Goal: Information Seeking & Learning: Learn about a topic

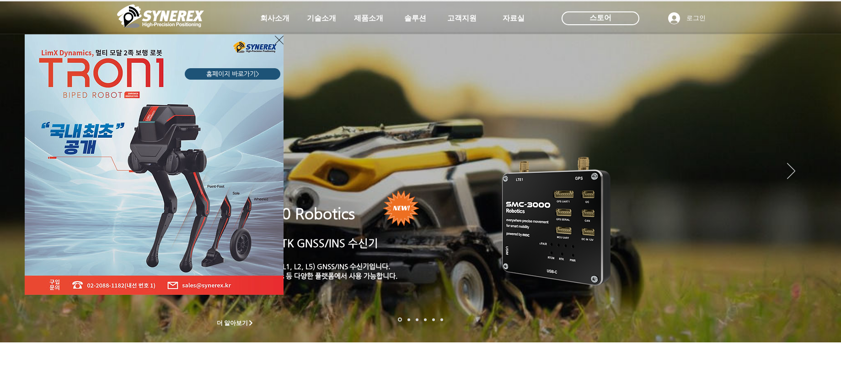
click at [280, 39] on icon "사이트로 돌아가기" at bounding box center [279, 39] width 9 height 11
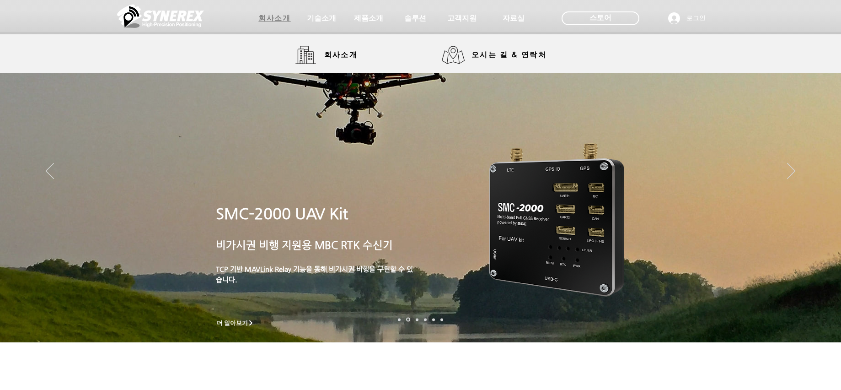
click at [294, 26] on span "회사소개" at bounding box center [275, 18] width 46 height 18
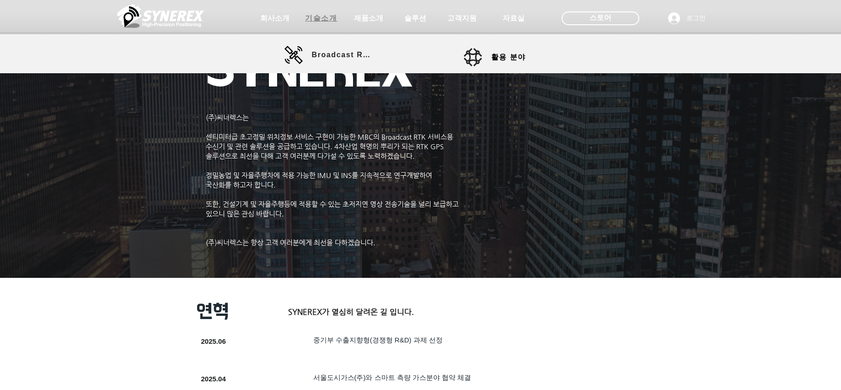
click at [317, 16] on span "기술소개" at bounding box center [321, 19] width 32 height 10
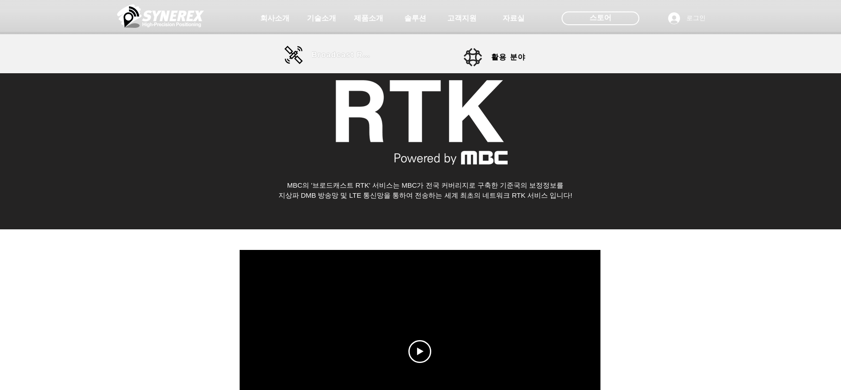
click at [345, 57] on span "Broadcast RTK" at bounding box center [343, 55] width 62 height 8
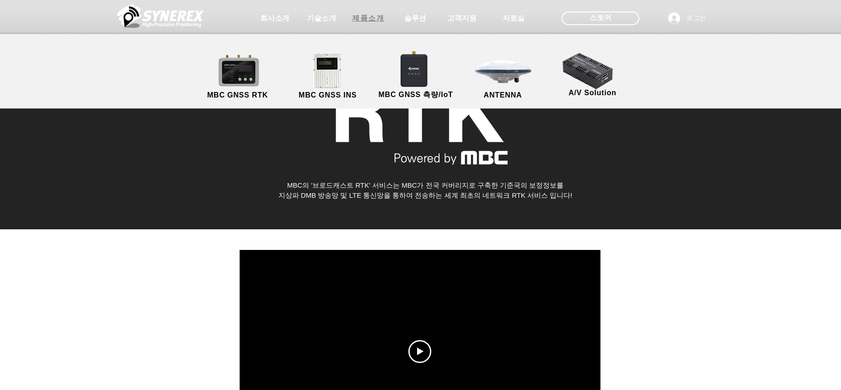
click at [375, 20] on span "제품소개" at bounding box center [368, 19] width 32 height 10
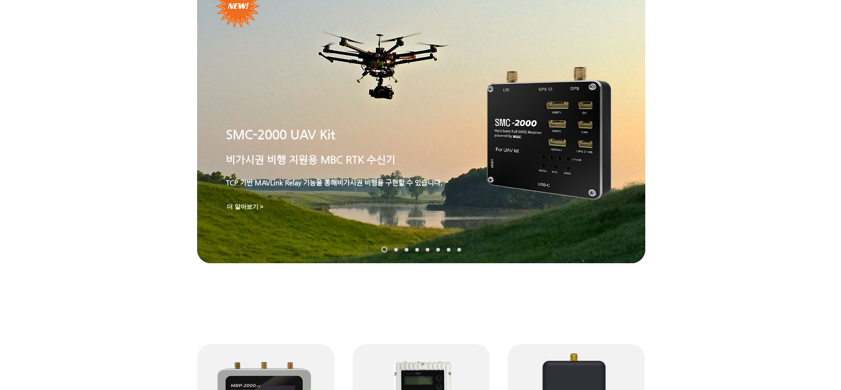
scroll to position [320, 0]
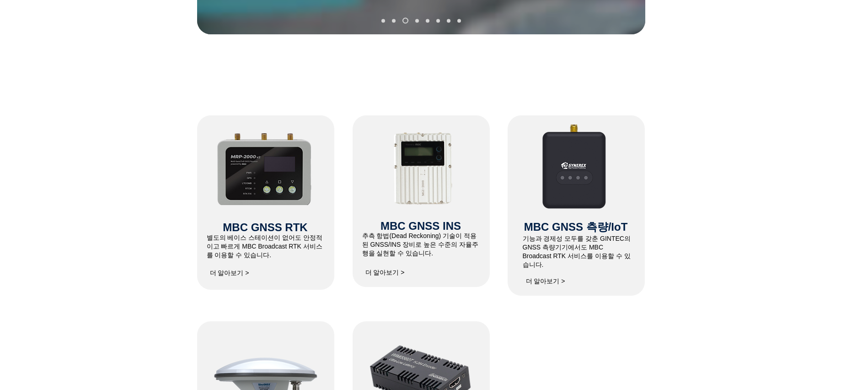
click at [235, 274] on span "더 알아보기 >" at bounding box center [229, 273] width 39 height 8
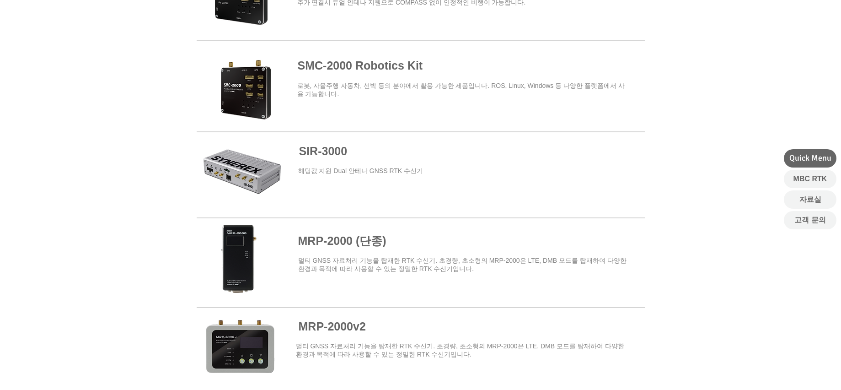
scroll to position [320, 0]
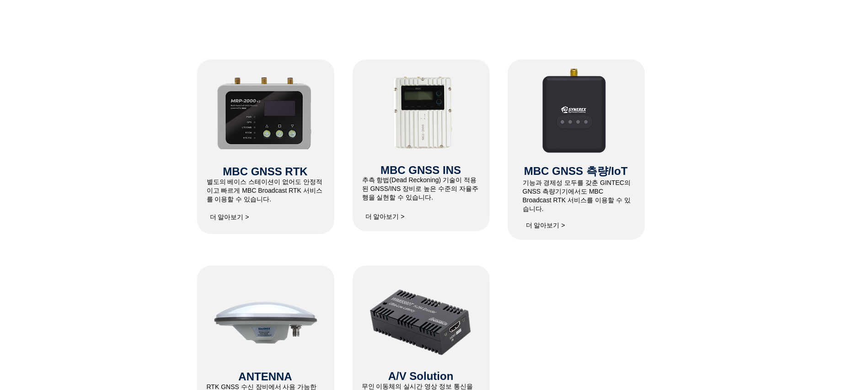
scroll to position [274, 0]
